Goal: Check status: Check status

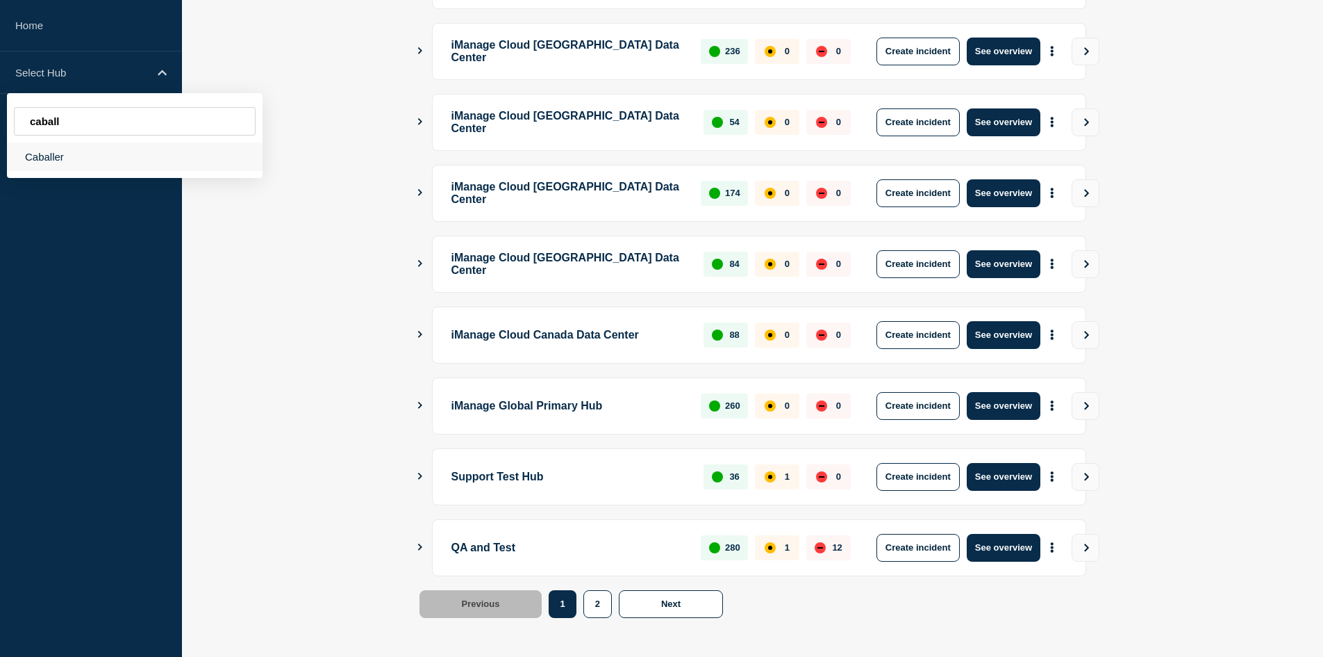
type input "caball"
click at [58, 151] on div "Caballer" at bounding box center [135, 156] width 256 height 28
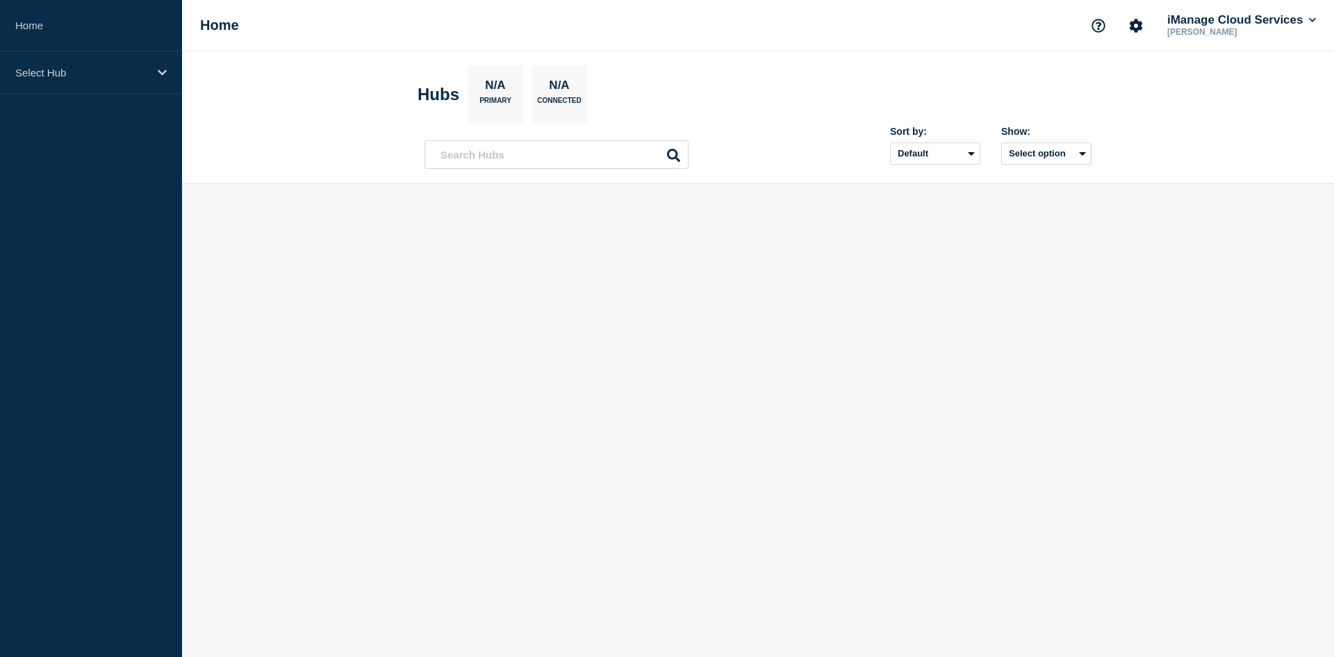
click at [127, 63] on div "Select Hub" at bounding box center [91, 72] width 182 height 42
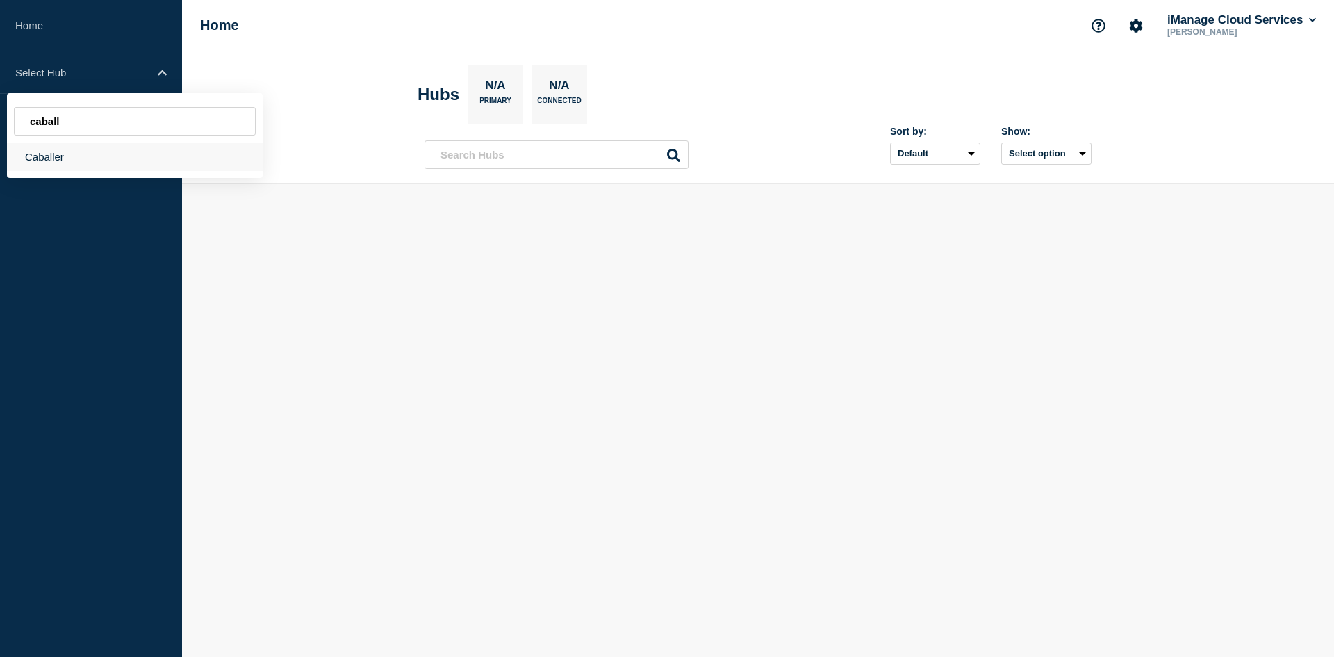
type input "caball"
click at [104, 165] on div "Caballer" at bounding box center [135, 156] width 256 height 28
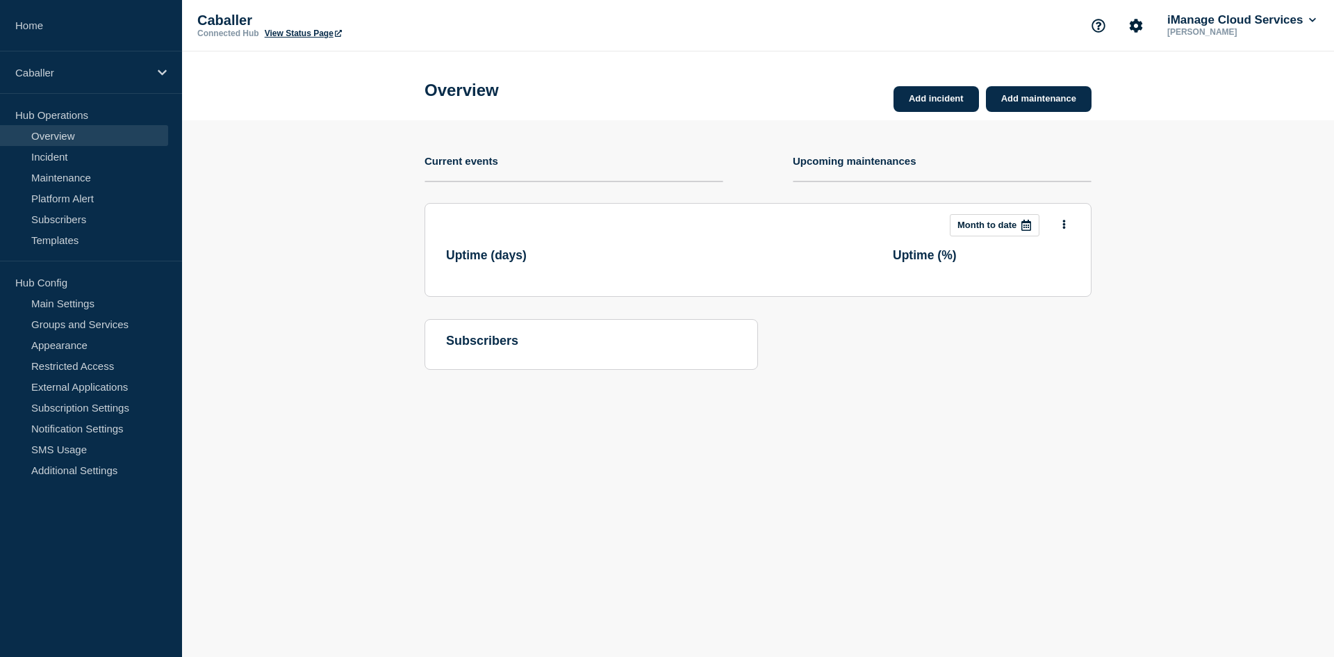
click at [283, 31] on link "View Status Page" at bounding box center [303, 33] width 77 height 10
